Goal: Transaction & Acquisition: Purchase product/service

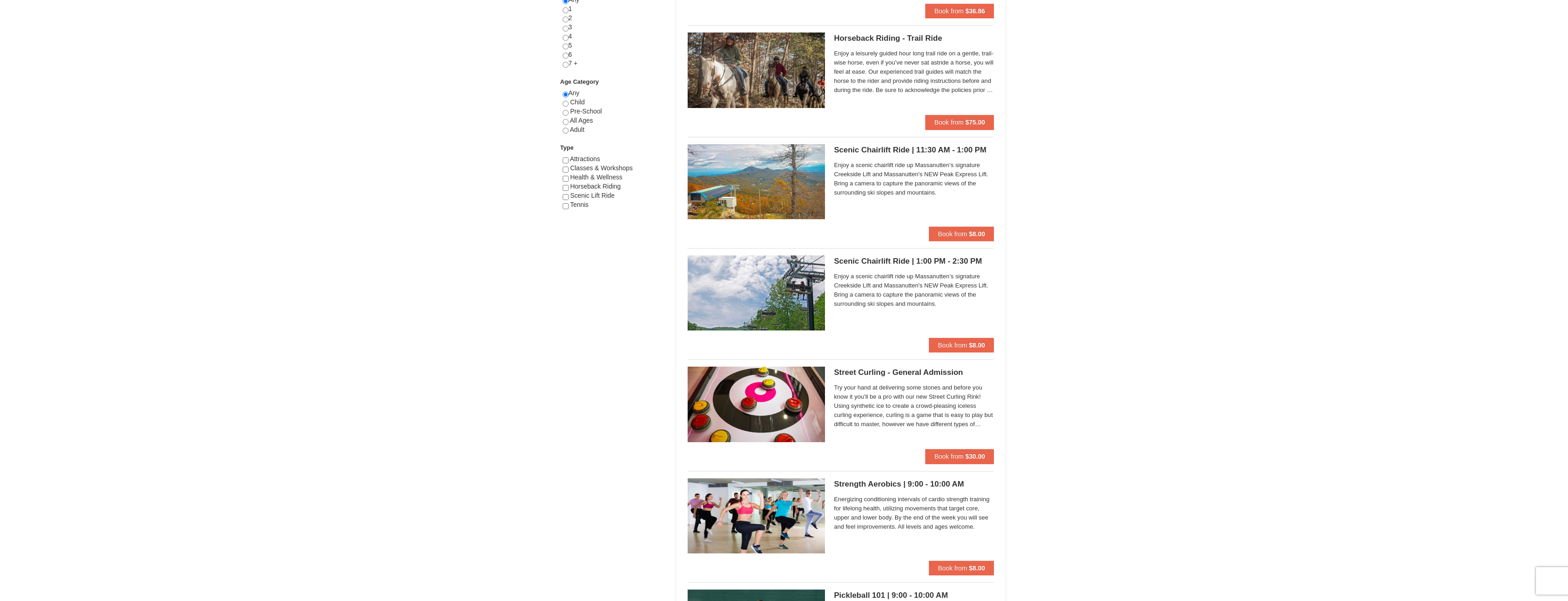
scroll to position [412, 0]
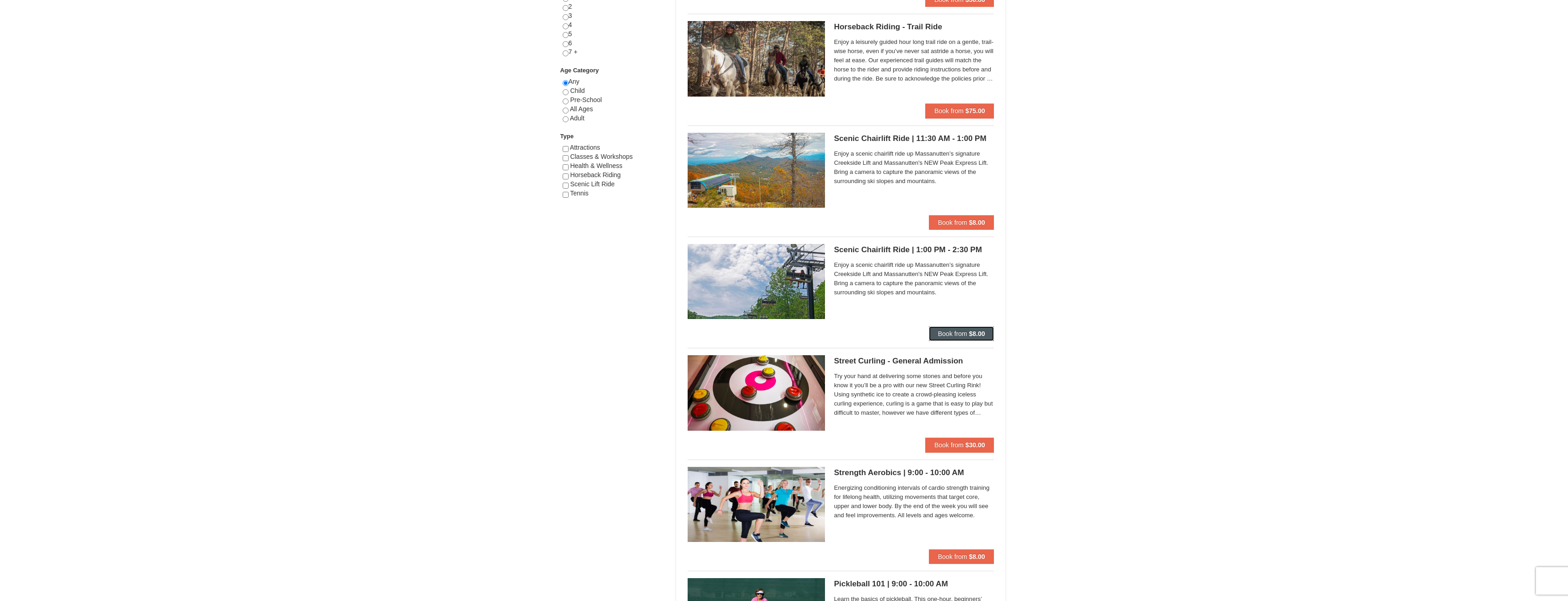
click at [948, 331] on span "Book from" at bounding box center [953, 333] width 29 height 7
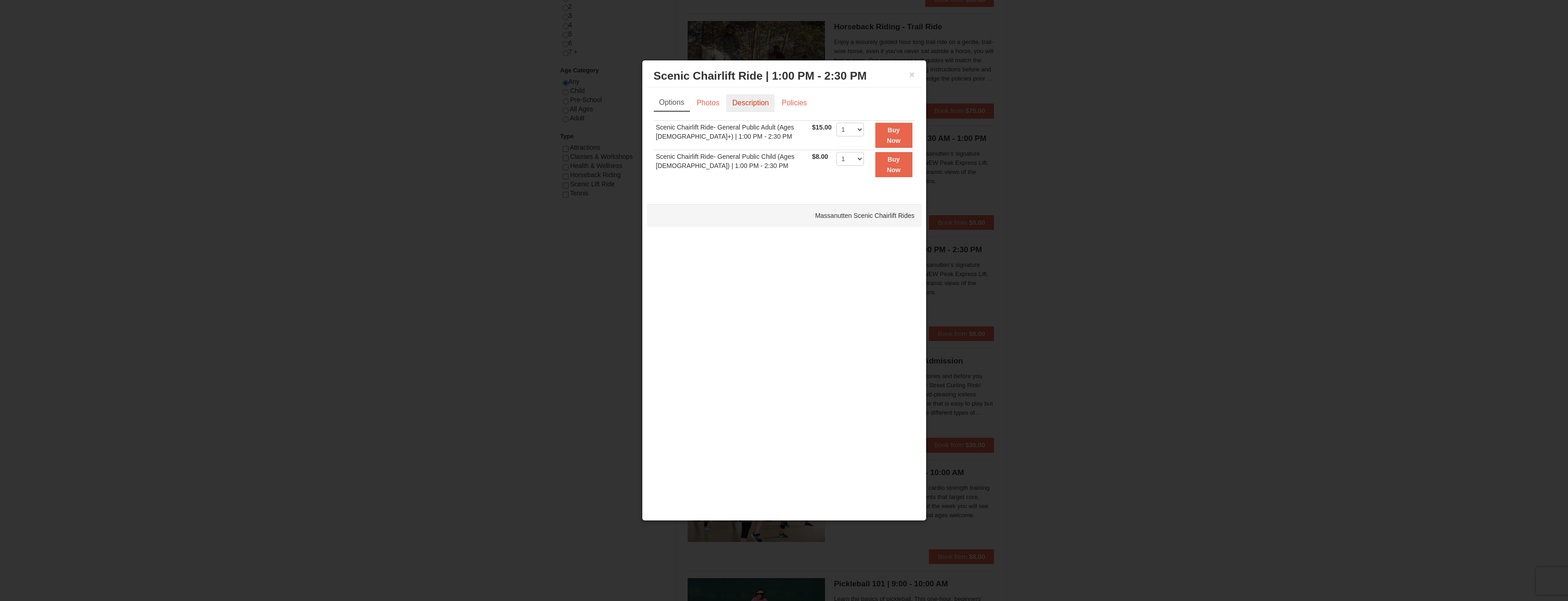
click at [740, 103] on link "Description" at bounding box center [751, 103] width 49 height 18
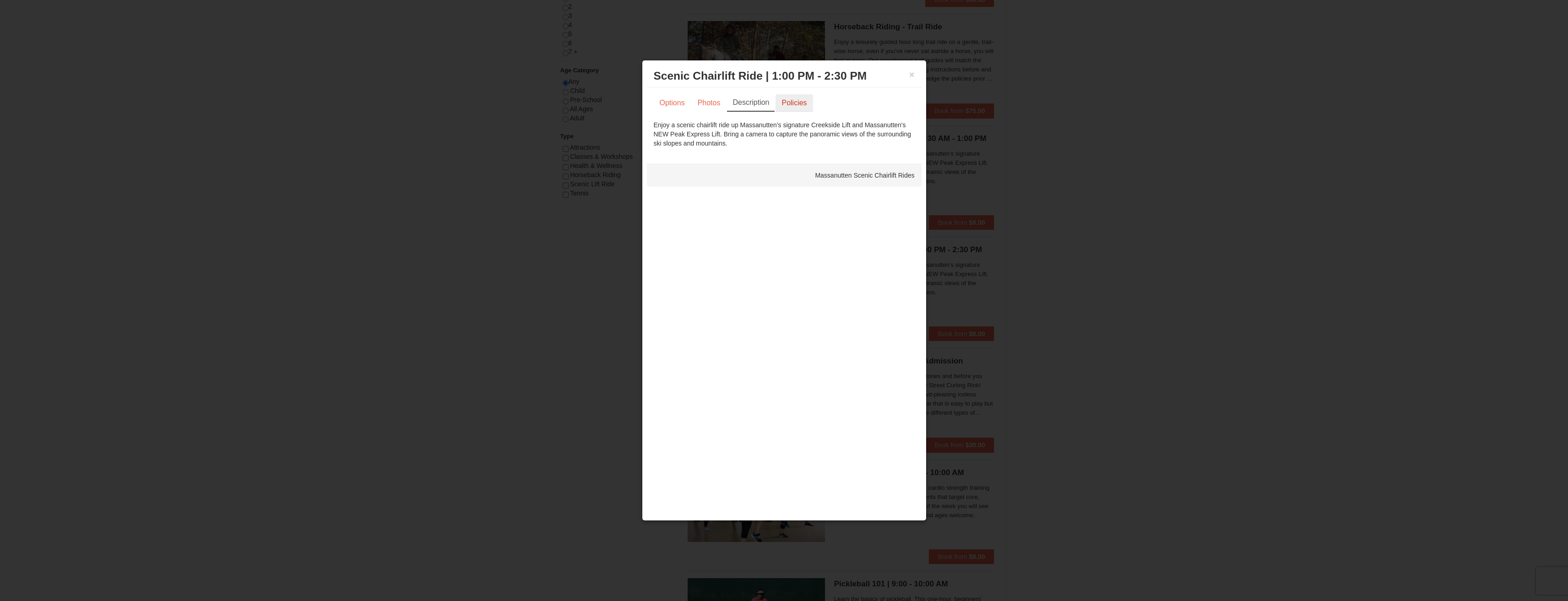
click at [800, 108] on link "Policies" at bounding box center [794, 103] width 37 height 18
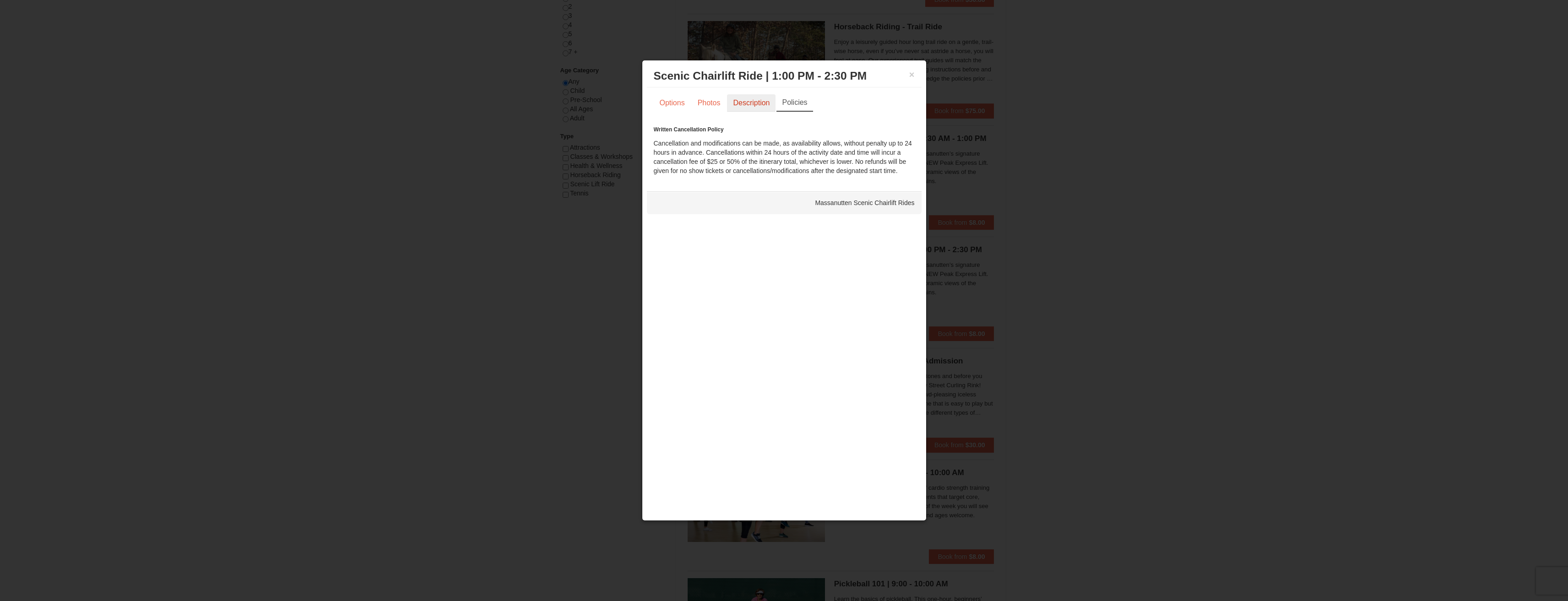
click at [740, 99] on link "Description" at bounding box center [751, 103] width 49 height 18
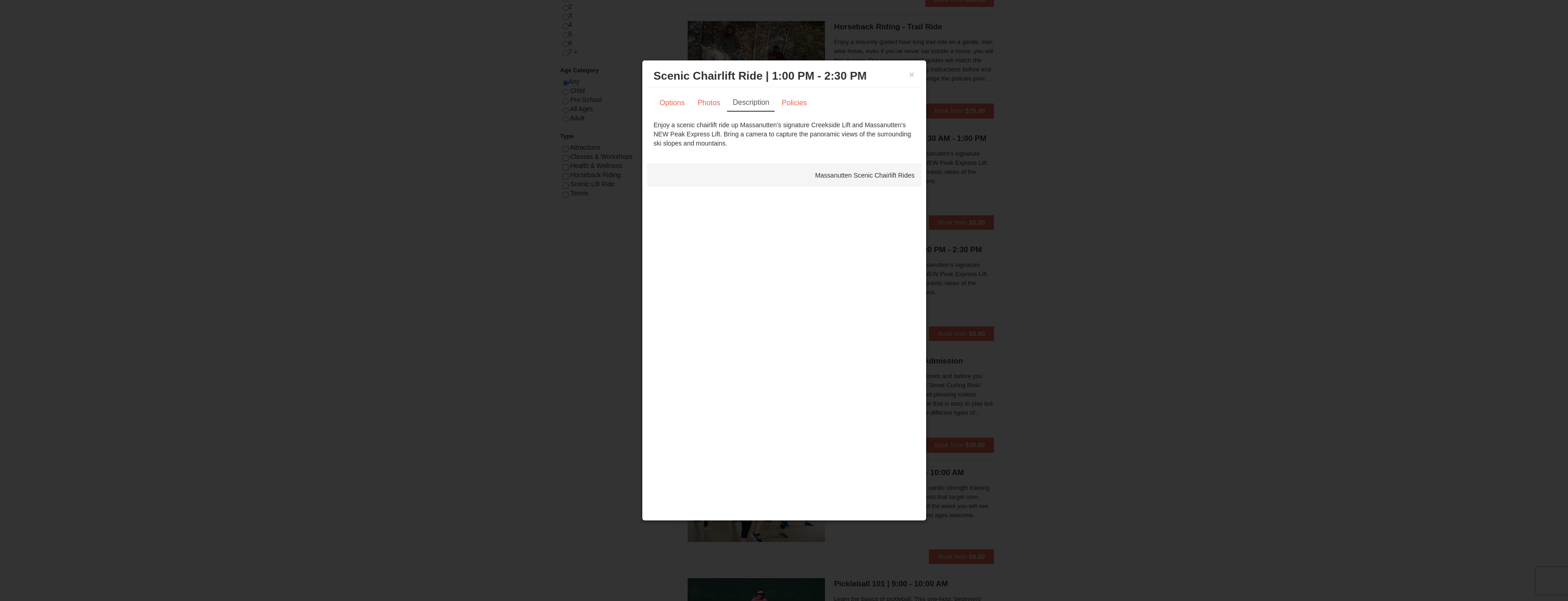
click at [881, 173] on div "Massanutten Scenic Chairlift Rides" at bounding box center [784, 175] width 275 height 23
click at [701, 95] on link "Photos" at bounding box center [709, 103] width 35 height 18
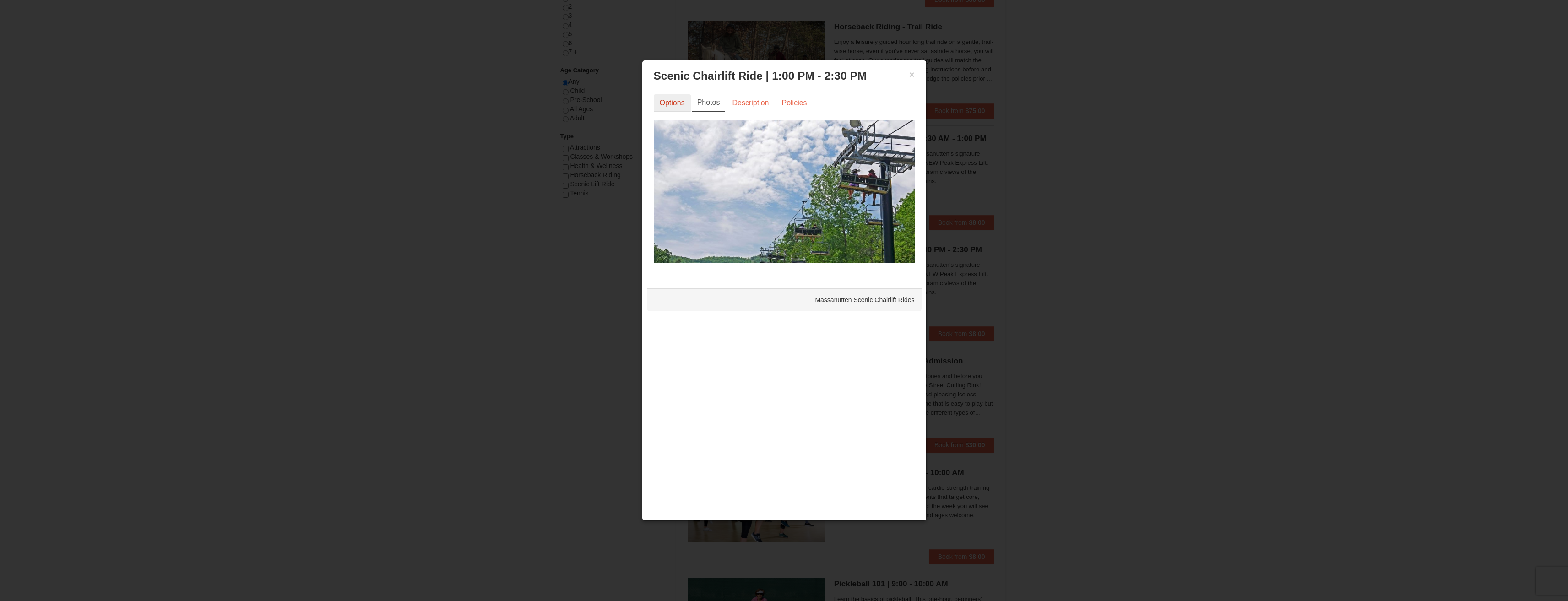
click at [673, 104] on link "Options" at bounding box center [672, 103] width 37 height 18
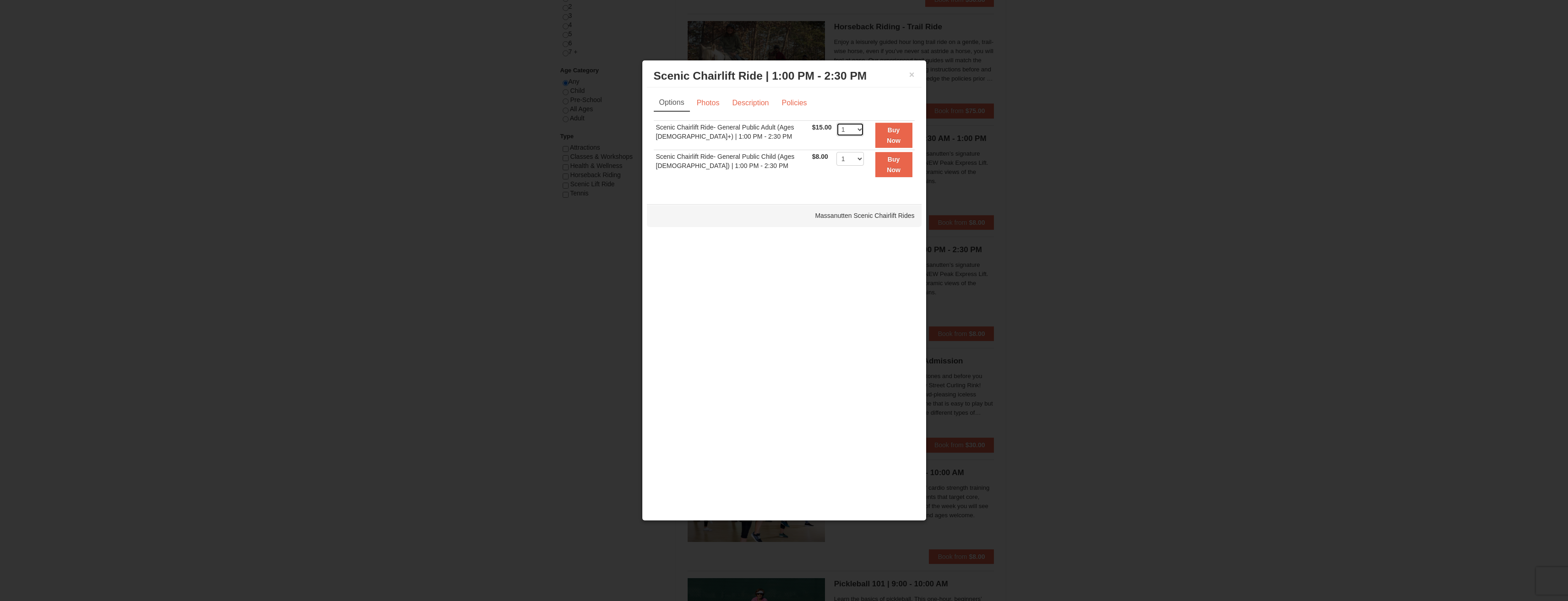
click at [852, 132] on select "1 2 3 4 5 6 7 8 9 10 11 12 13 14 15 16 17 18 19 20 21 22" at bounding box center [850, 130] width 27 height 14
select select "2"
click at [836, 123] on select "1 2 3 4 5 6 7 8 9 10 11 12 13 14 15 16 17 18 19 20 21 22" at bounding box center [850, 130] width 27 height 14
click at [890, 131] on strong "Buy Now" at bounding box center [894, 135] width 14 height 18
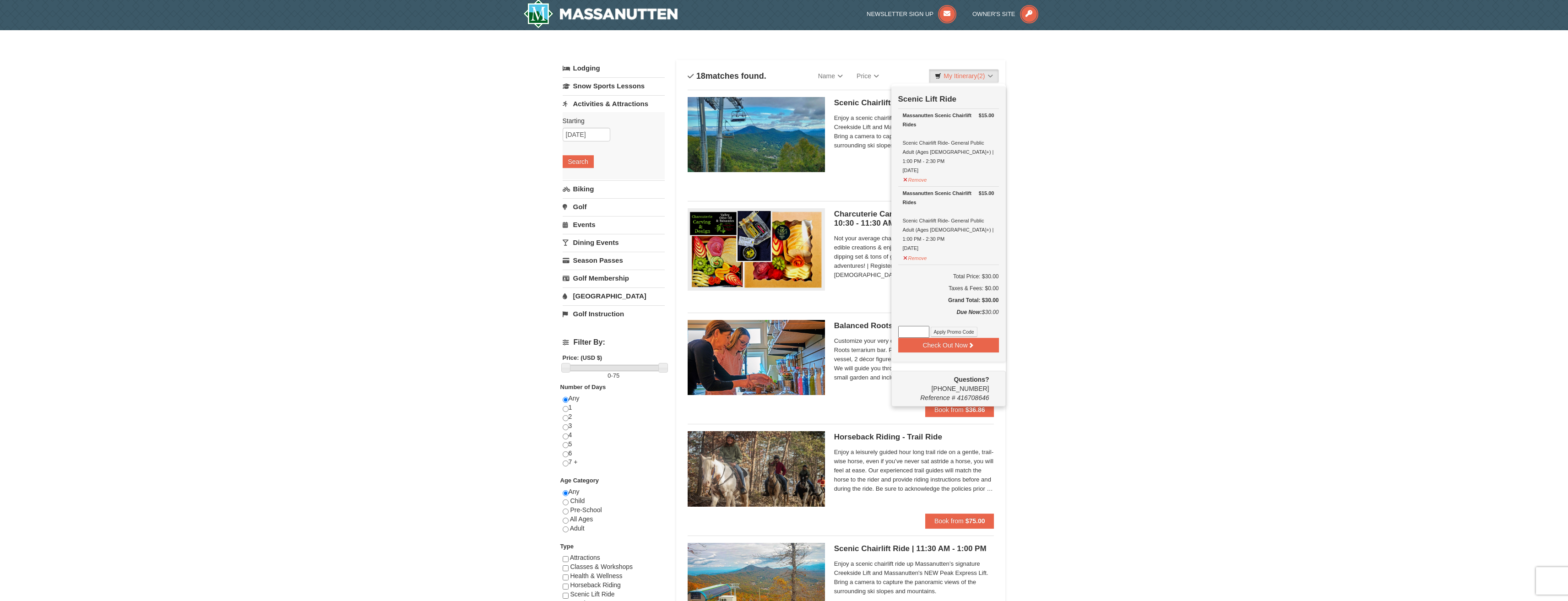
scroll to position [3, 0]
